Goal: Task Accomplishment & Management: Complete application form

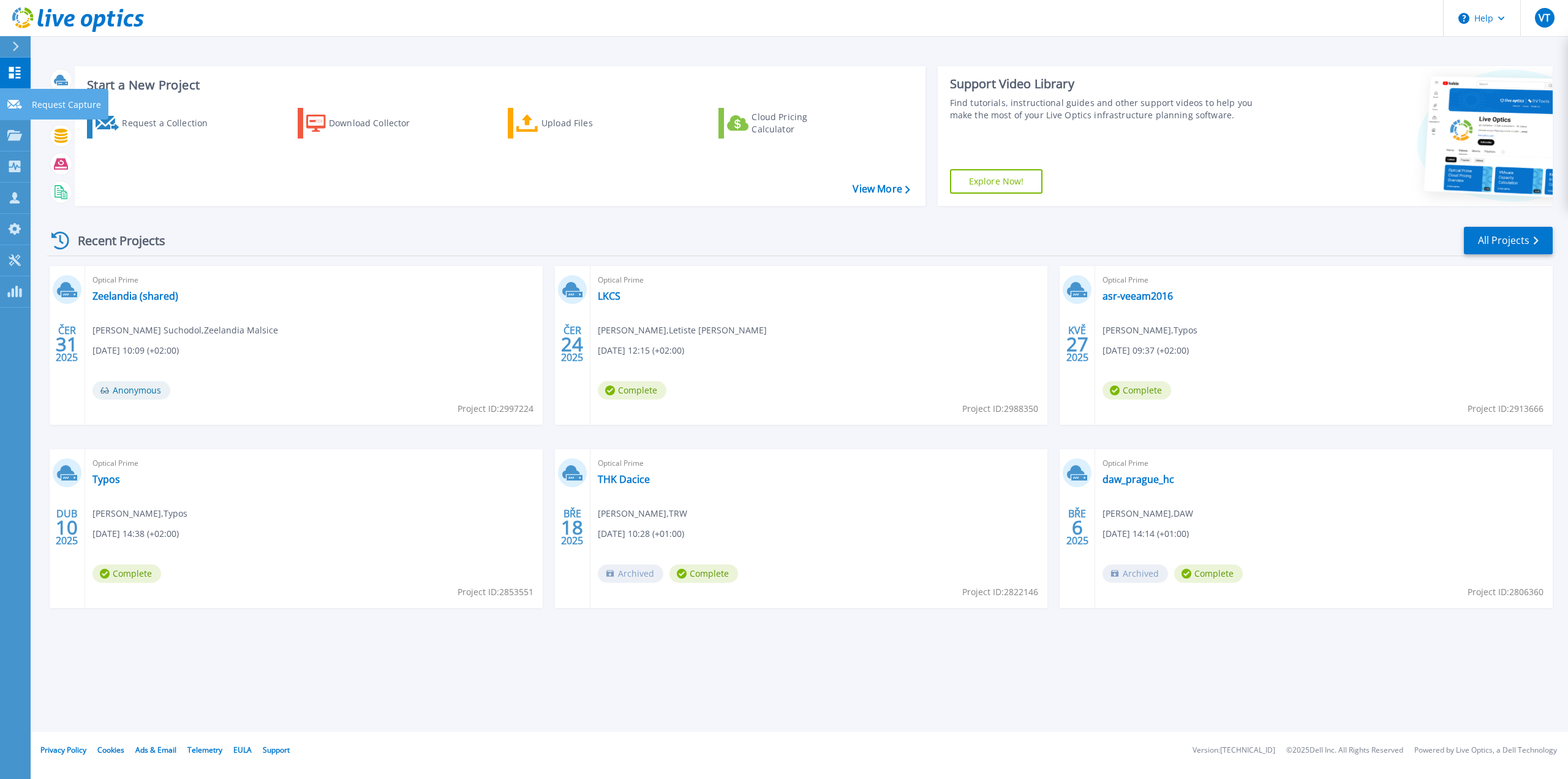
click at [61, 104] on p "Request Capture" at bounding box center [66, 105] width 69 height 32
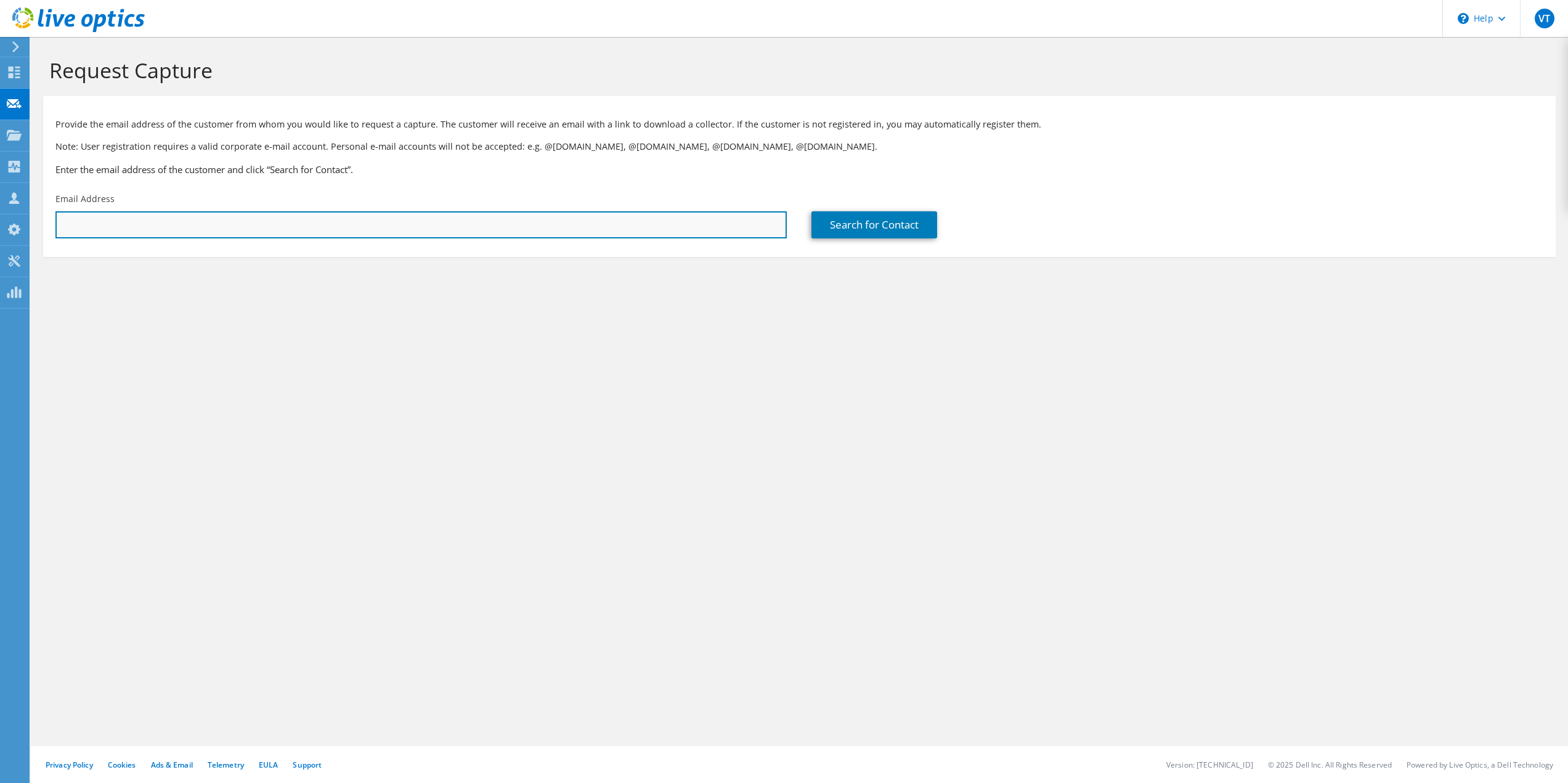
click at [90, 226] on input "text" at bounding box center [421, 225] width 731 height 27
click at [77, 223] on input "pittalek" at bounding box center [421, 225] width 731 height 27
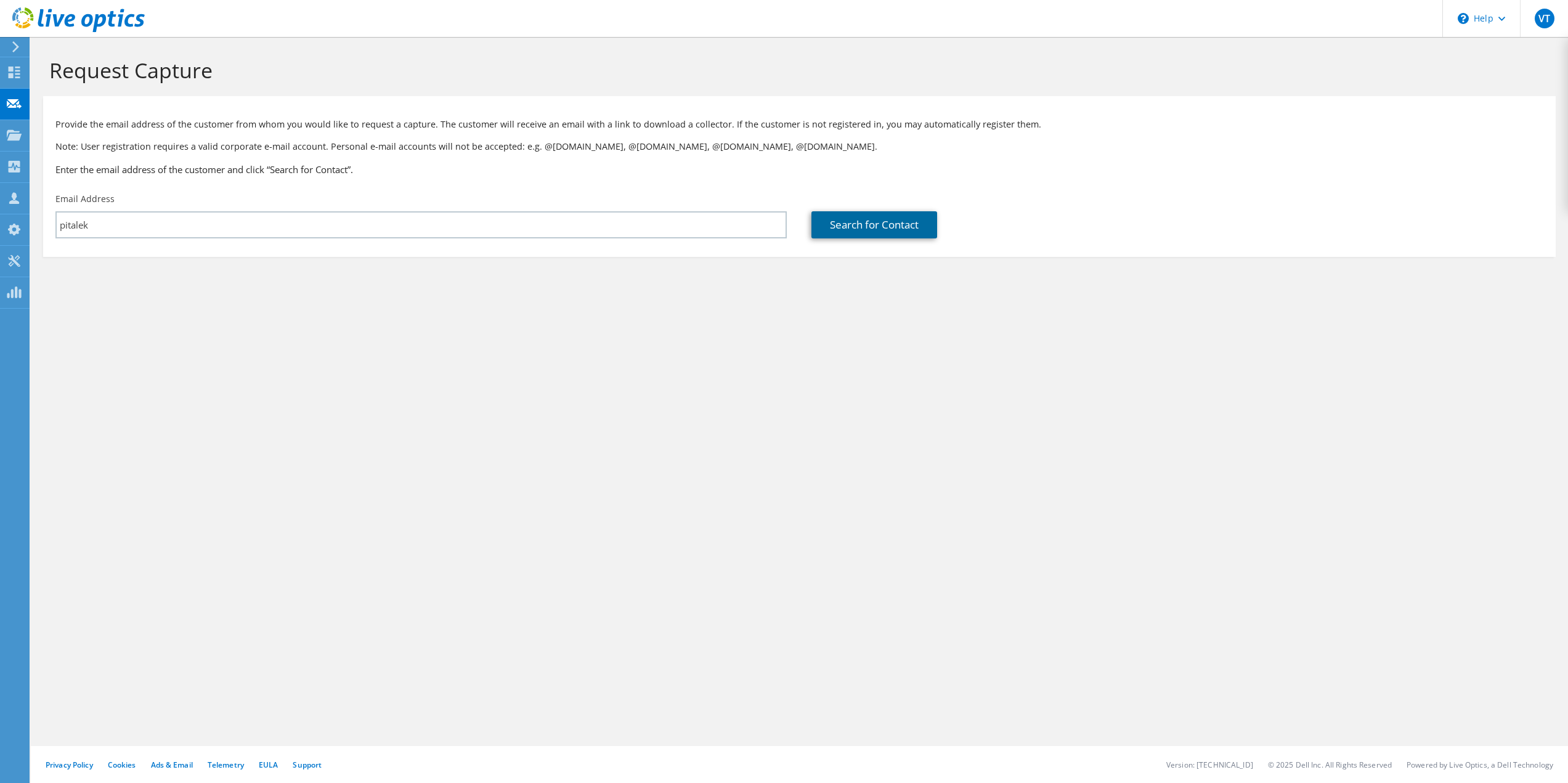
click at [904, 226] on link "Search for Contact" at bounding box center [874, 225] width 126 height 27
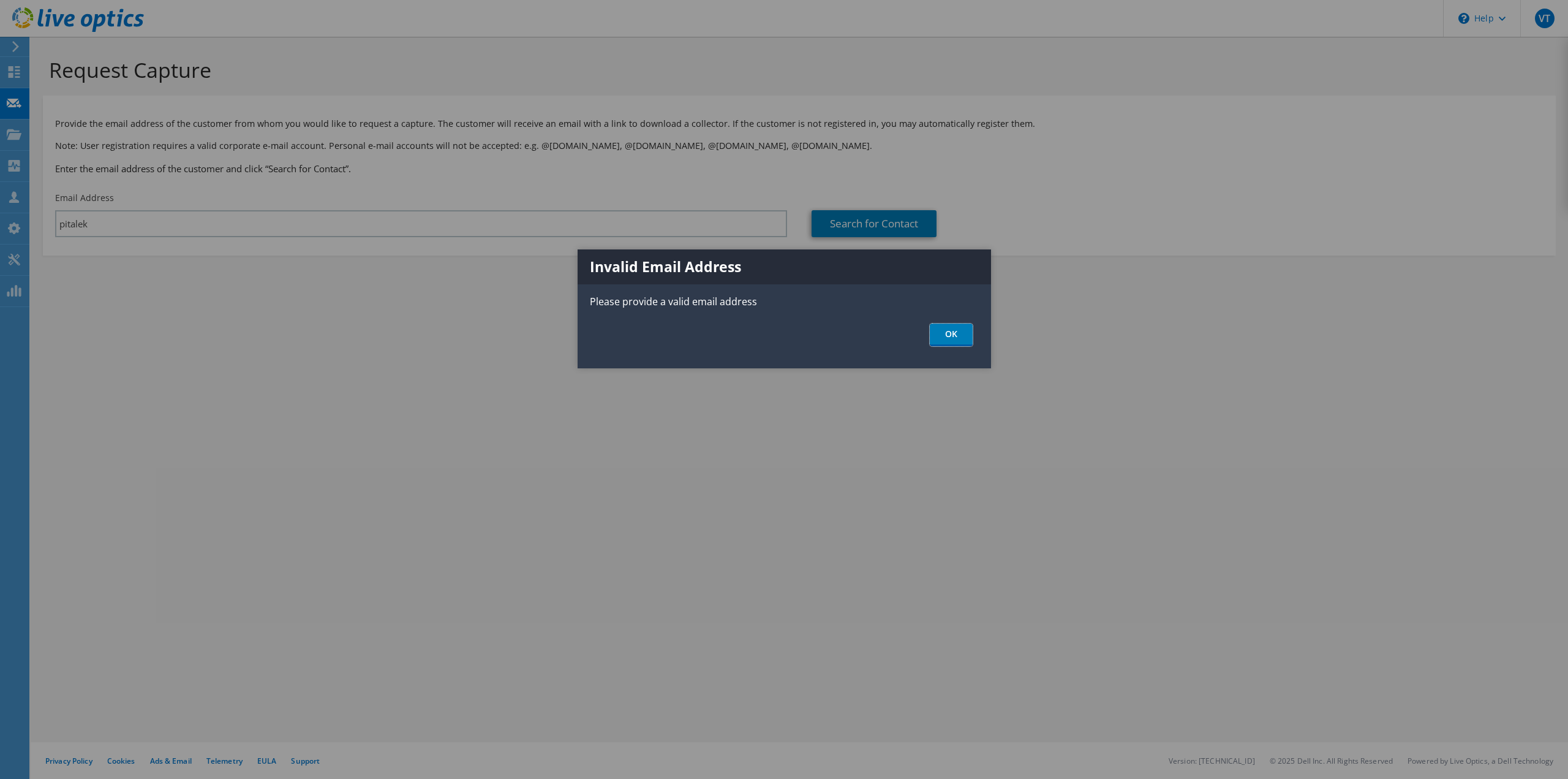
click at [957, 335] on link "OK" at bounding box center [951, 335] width 43 height 23
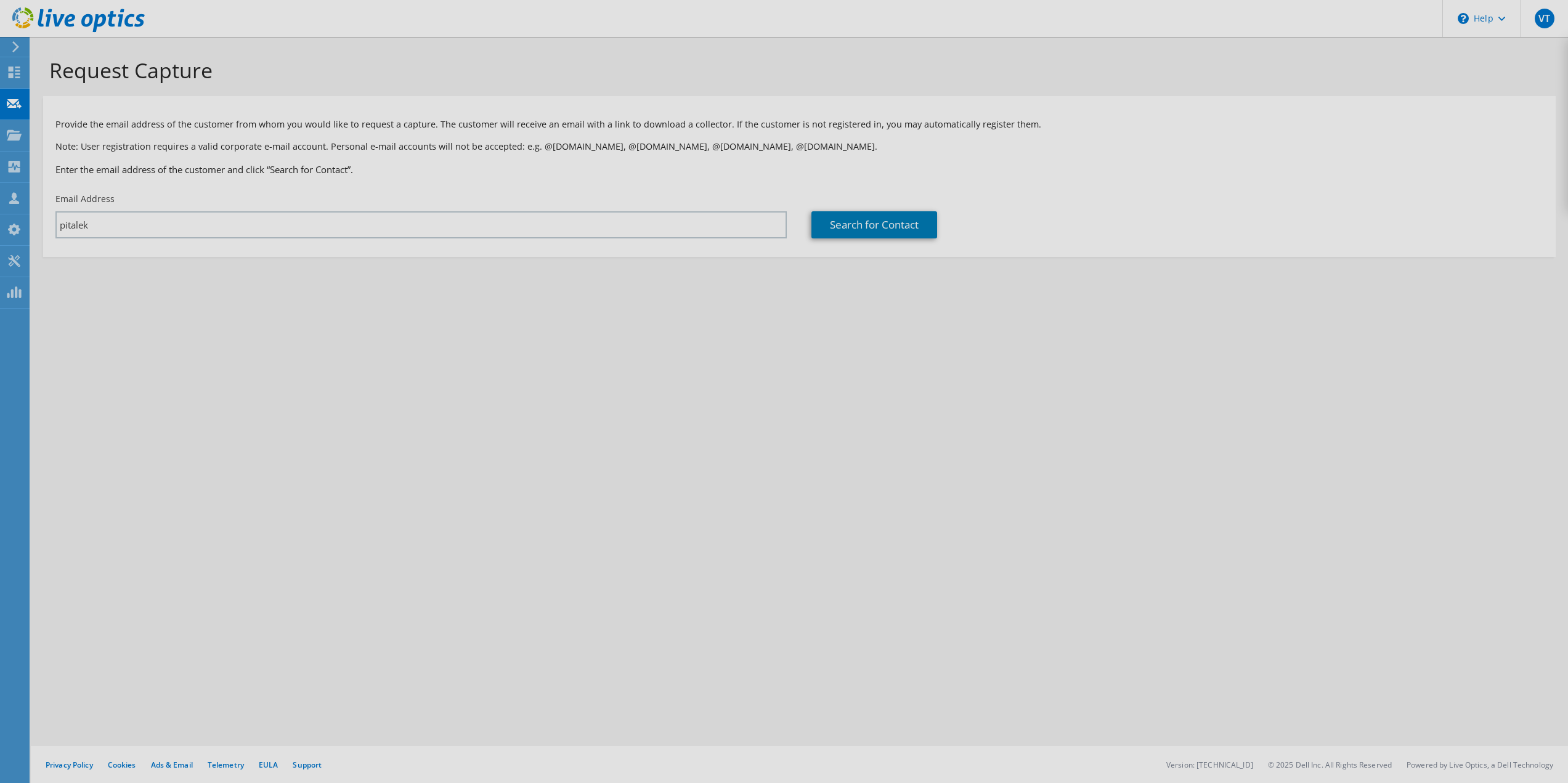
click at [141, 221] on div "Request Capture Provide the email address of the customer from whom you would l…" at bounding box center [799, 409] width 1537 height 746
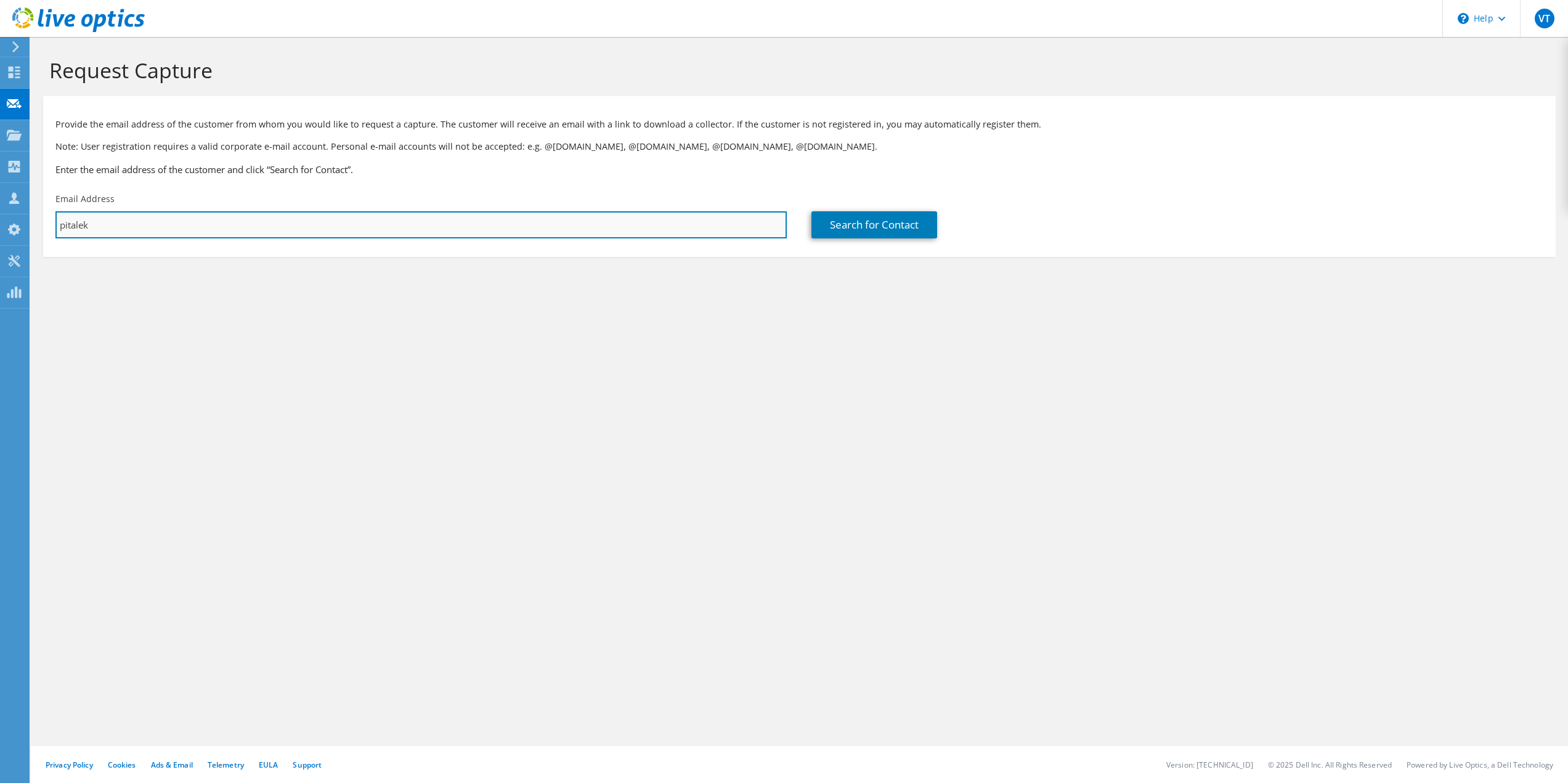
click at [161, 227] on input "pitalek" at bounding box center [421, 225] width 731 height 27
click at [105, 225] on input "pitalek" at bounding box center [421, 225] width 731 height 27
type input "pitalekj@zzsjck.cz"
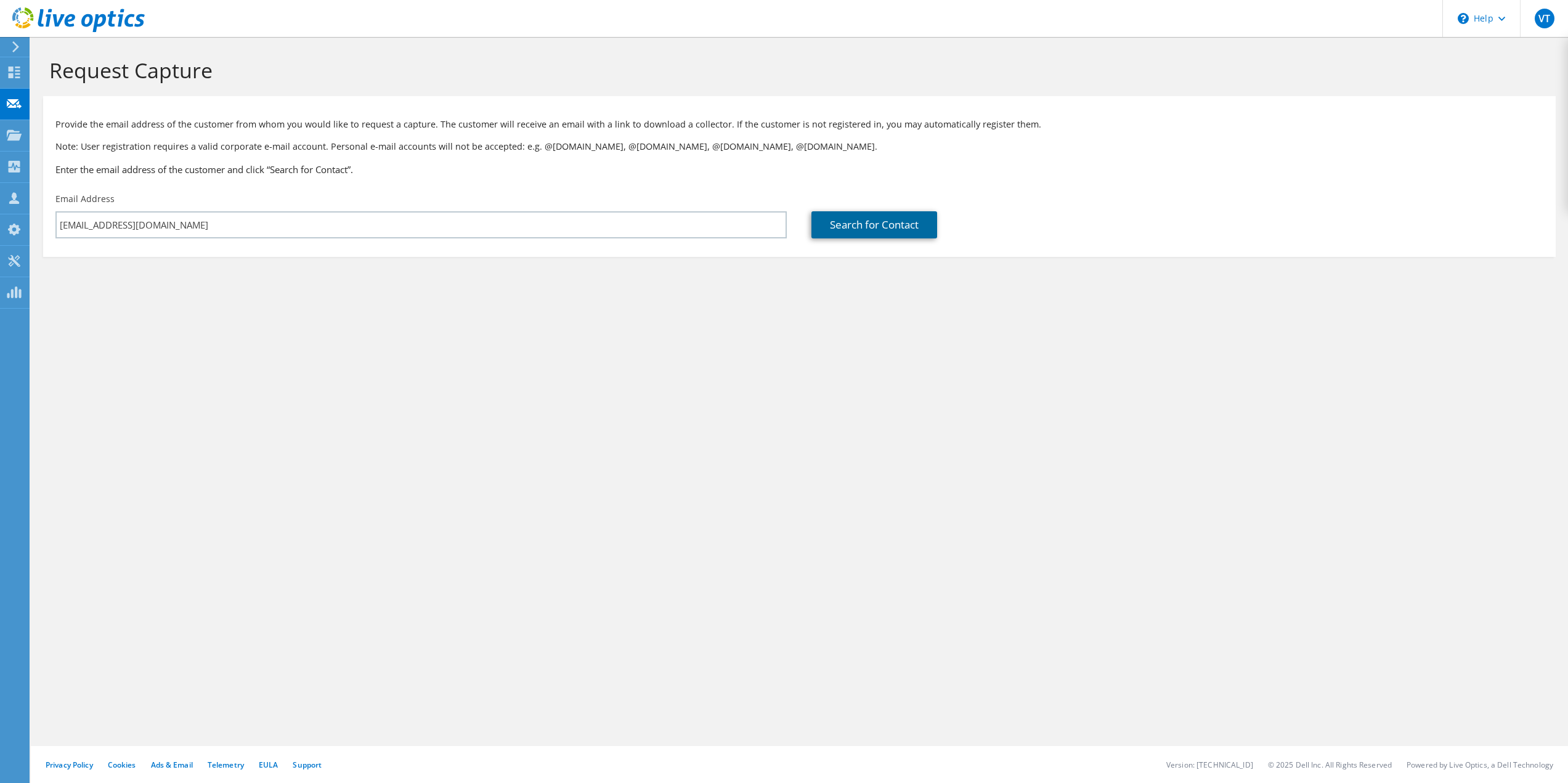
click at [858, 237] on link "Search for Contact" at bounding box center [874, 225] width 126 height 27
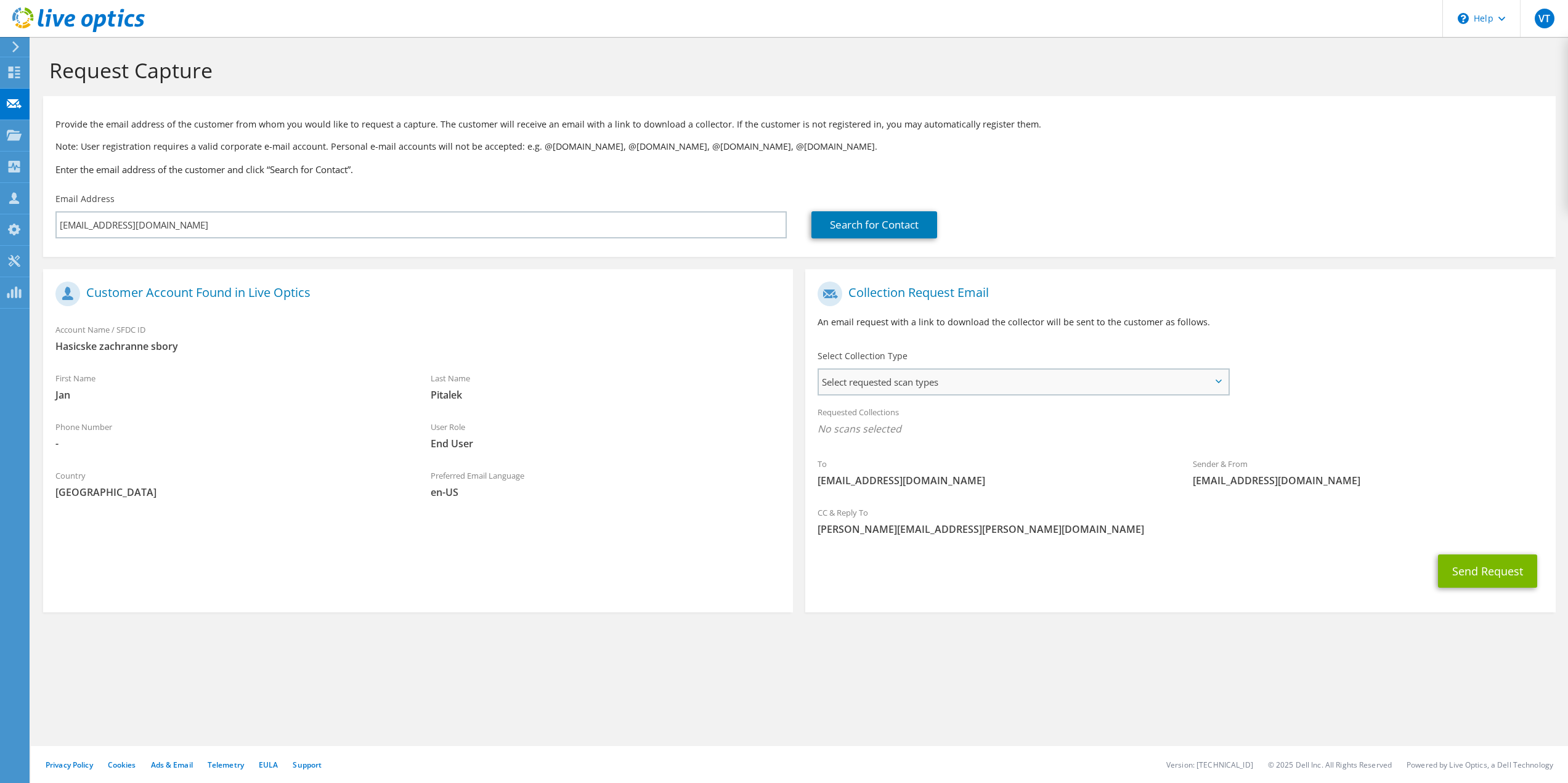
click at [1089, 387] on span "Select requested scan types" at bounding box center [1023, 382] width 409 height 24
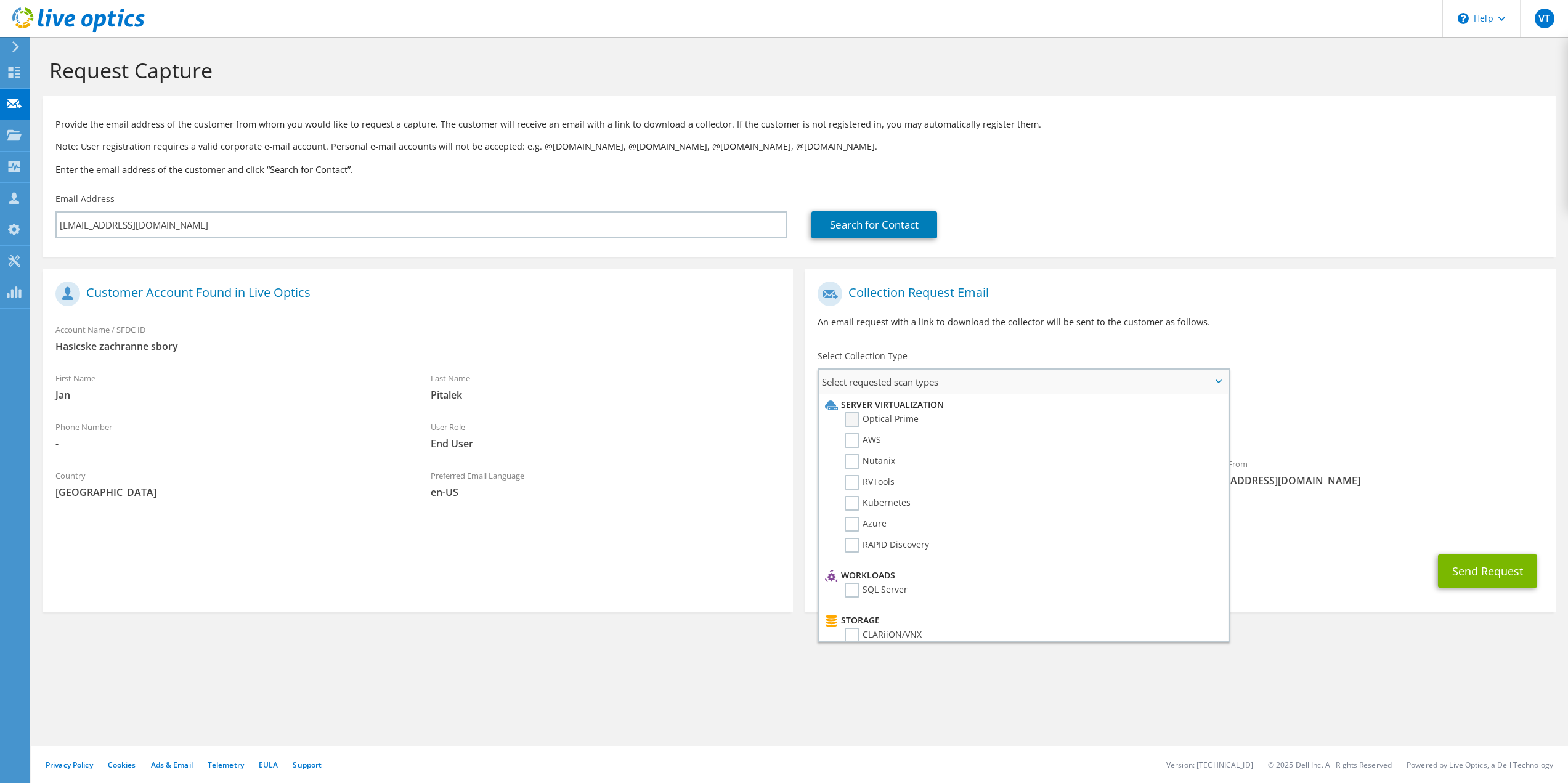
click at [851, 416] on label "Optical Prime" at bounding box center [881, 419] width 74 height 15
click at [0, 0] on input "Optical Prime" at bounding box center [0, 0] width 0 height 0
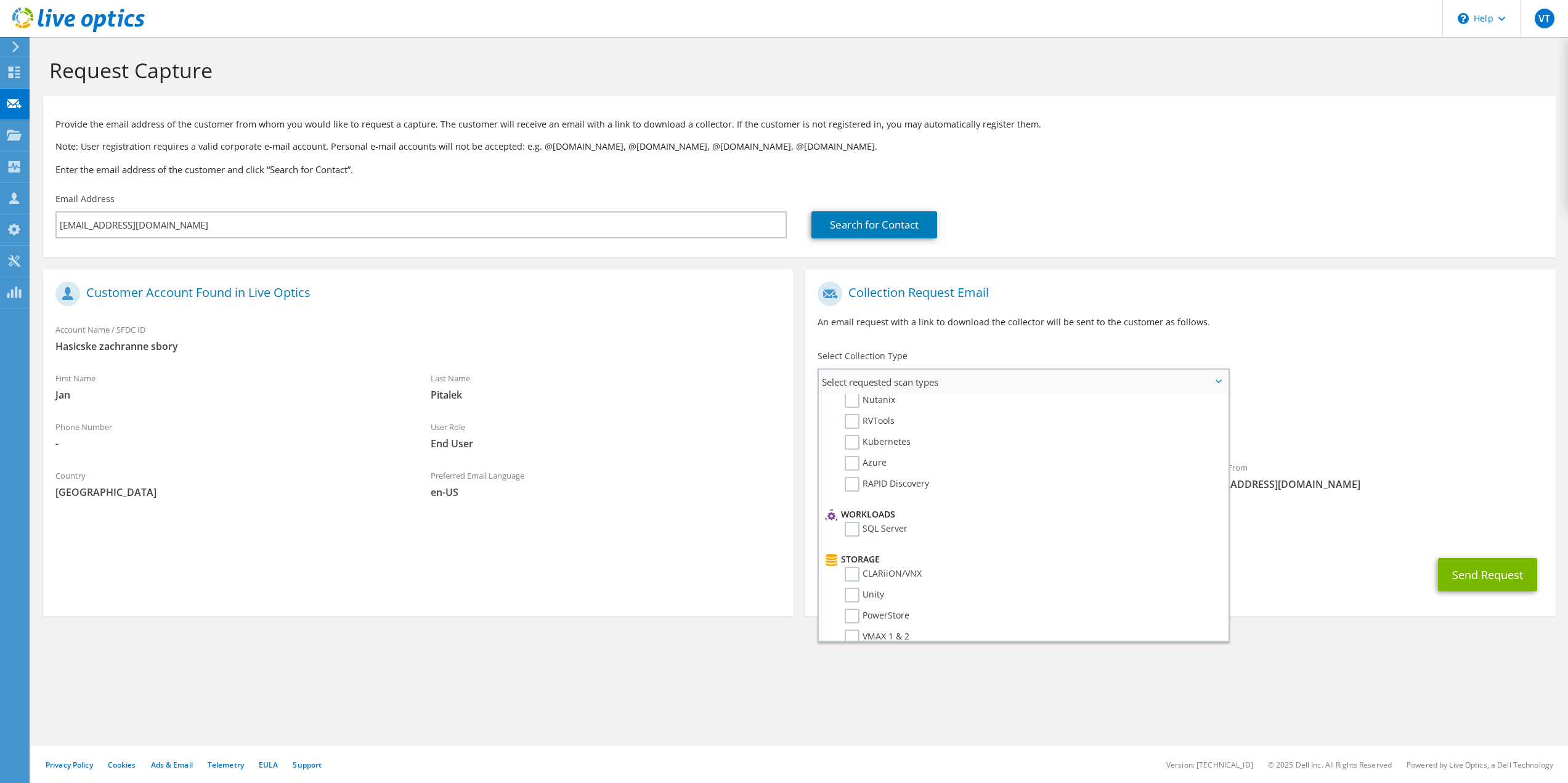
scroll to position [62, 0]
click at [846, 526] on li "SQL Server" at bounding box center [1022, 531] width 399 height 21
click at [851, 529] on label "SQL Server" at bounding box center [876, 529] width 63 height 15
click at [0, 0] on input "SQL Server" at bounding box center [0, 0] width 0 height 0
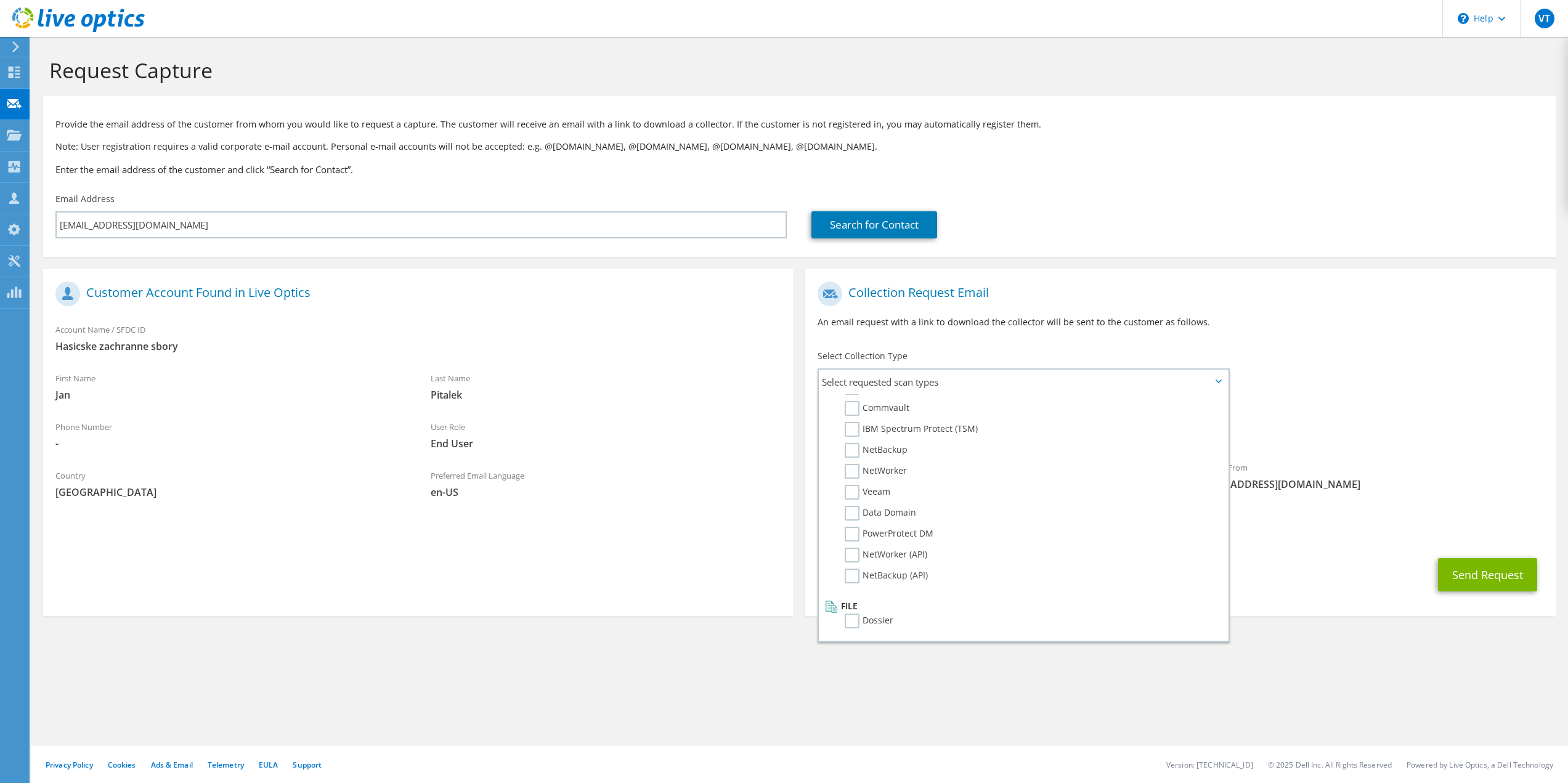
click at [1379, 585] on div "Send Request" at bounding box center [1180, 574] width 750 height 45
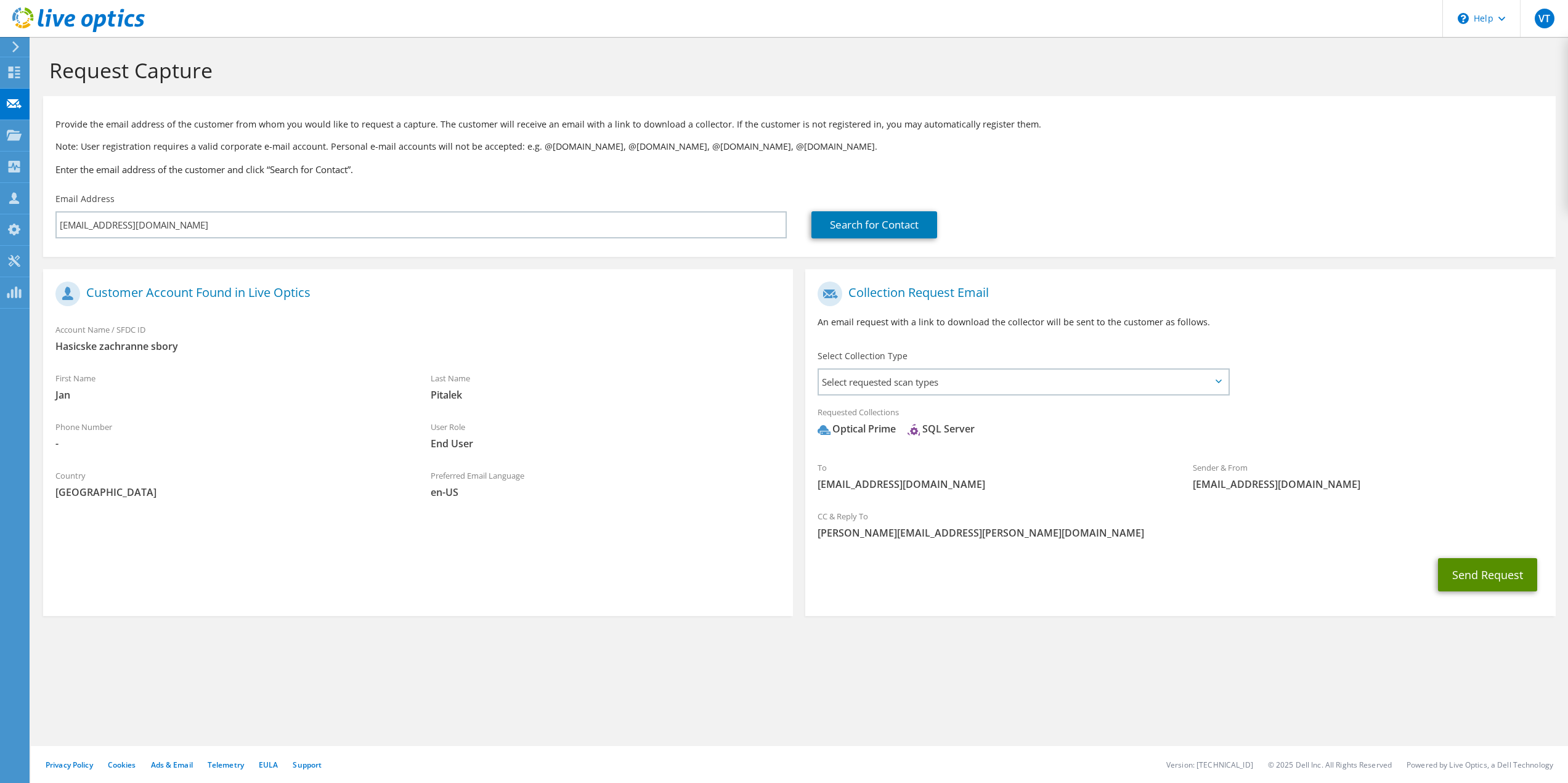
click at [1490, 581] on button "Send Request" at bounding box center [1487, 574] width 99 height 33
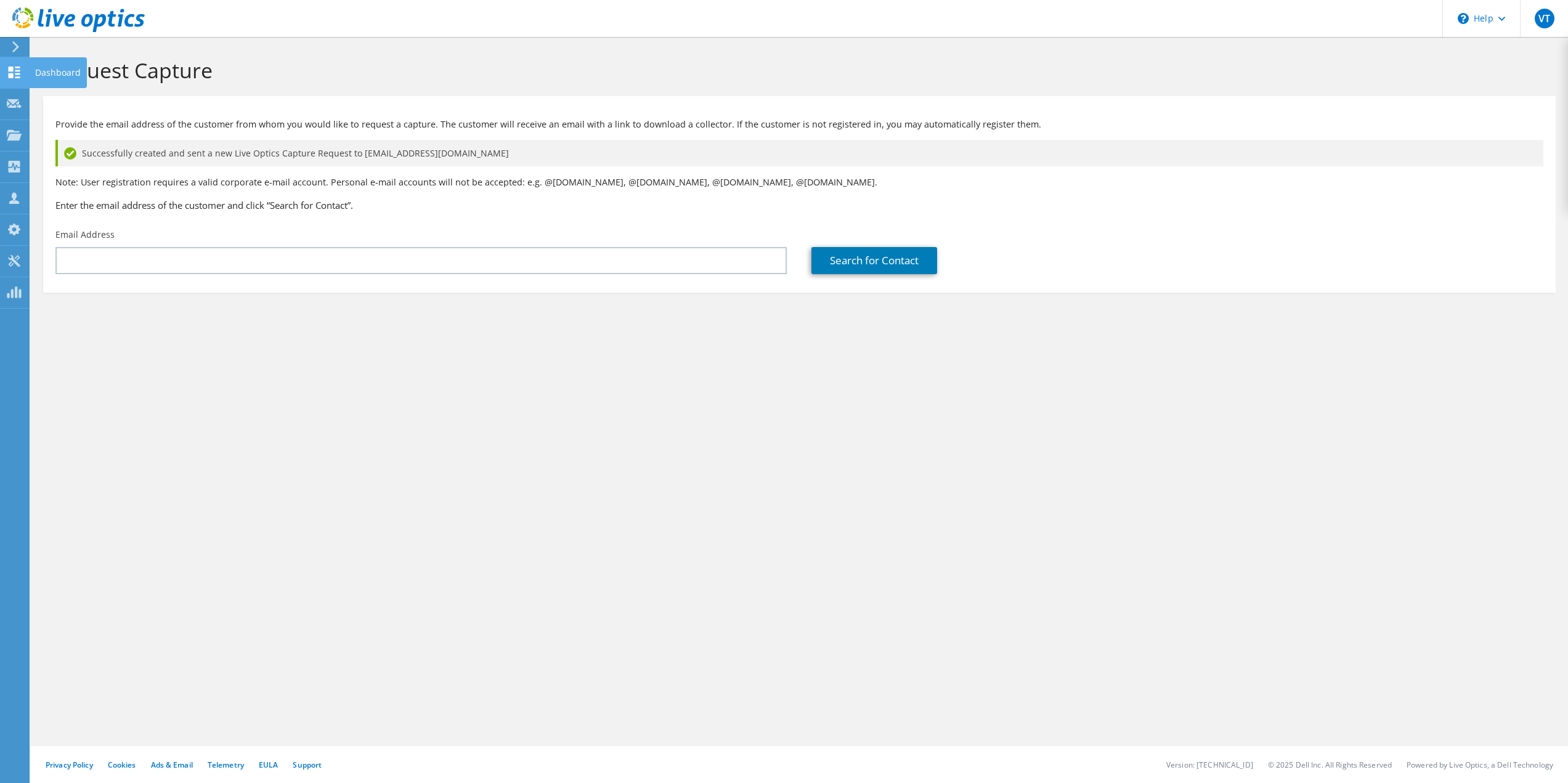
click at [14, 75] on icon at bounding box center [14, 72] width 15 height 12
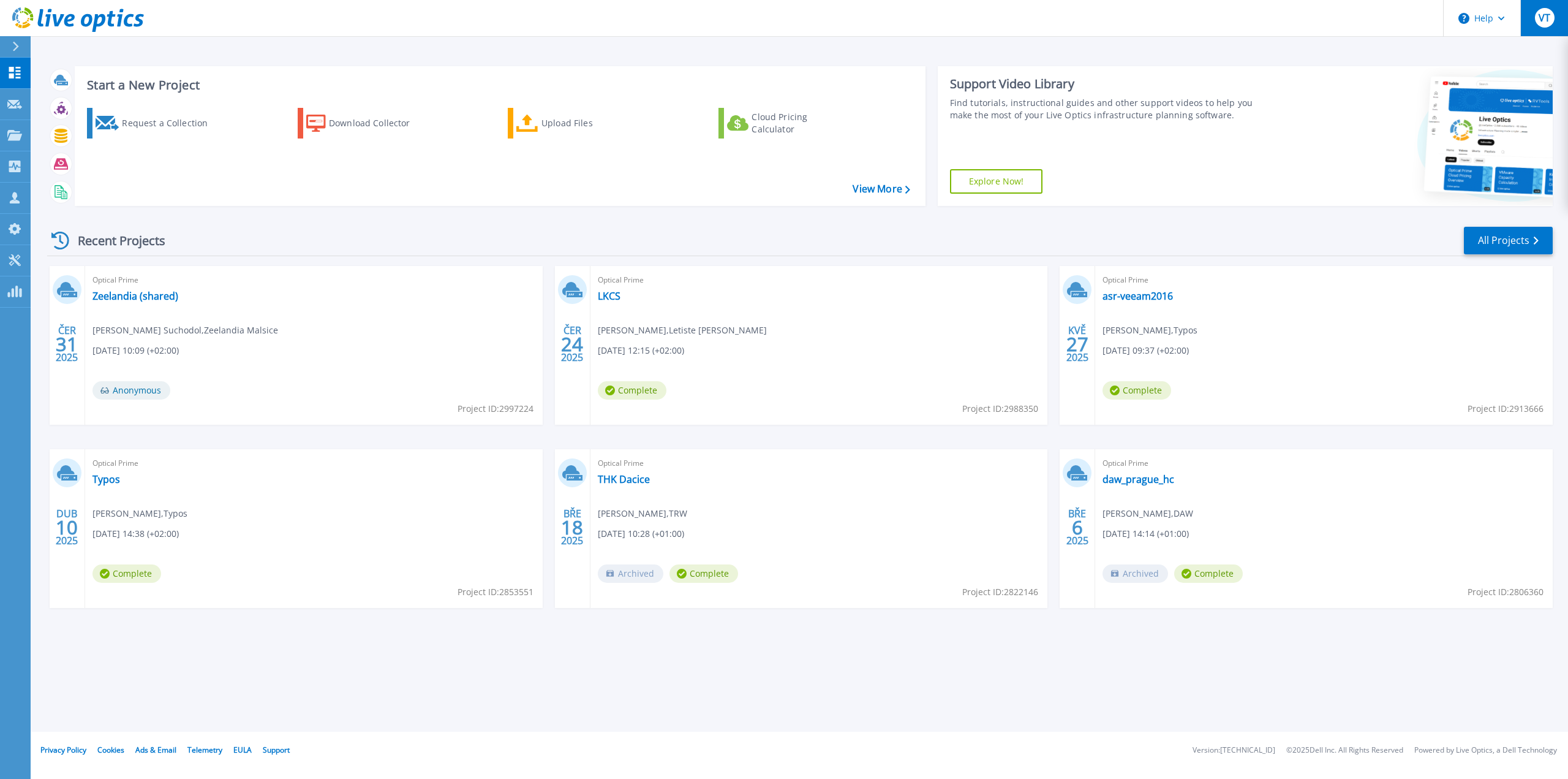
click at [1555, 18] on button "VT" at bounding box center [1544, 18] width 48 height 36
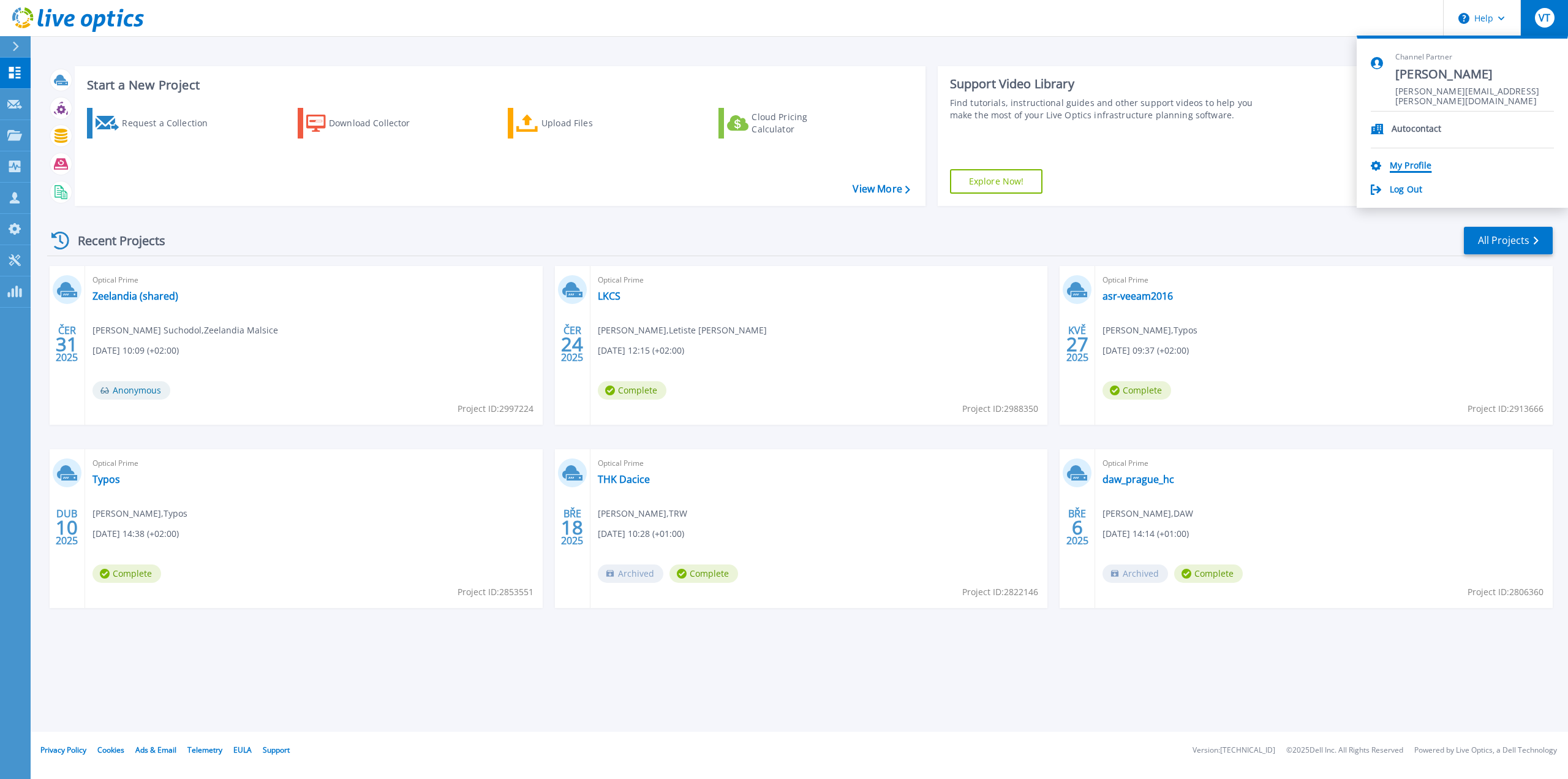
click at [1429, 166] on link "My Profile" at bounding box center [1411, 166] width 42 height 11
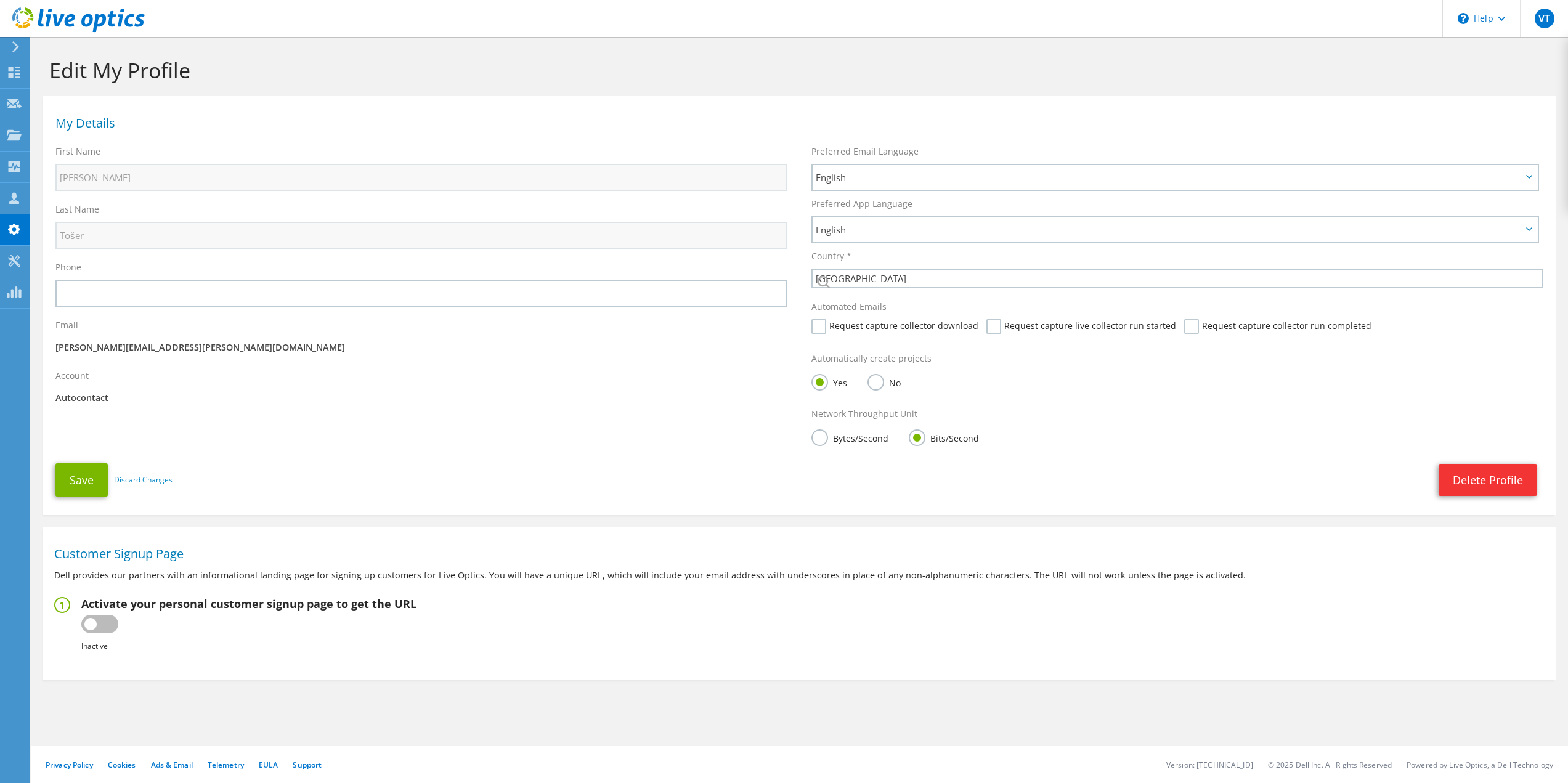
select select "55"
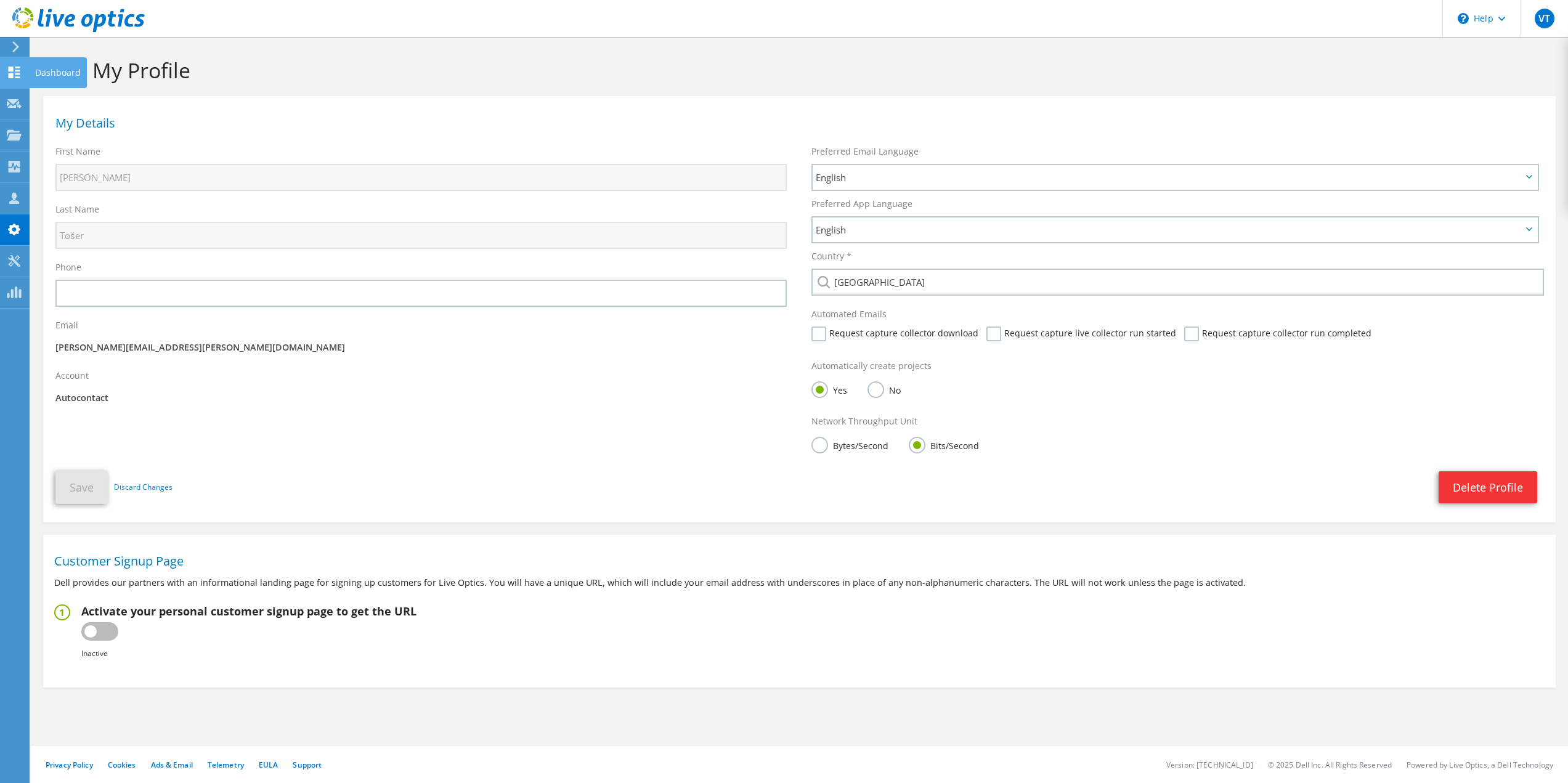
click at [16, 75] on use at bounding box center [14, 72] width 12 height 12
